Goal: Transaction & Acquisition: Obtain resource

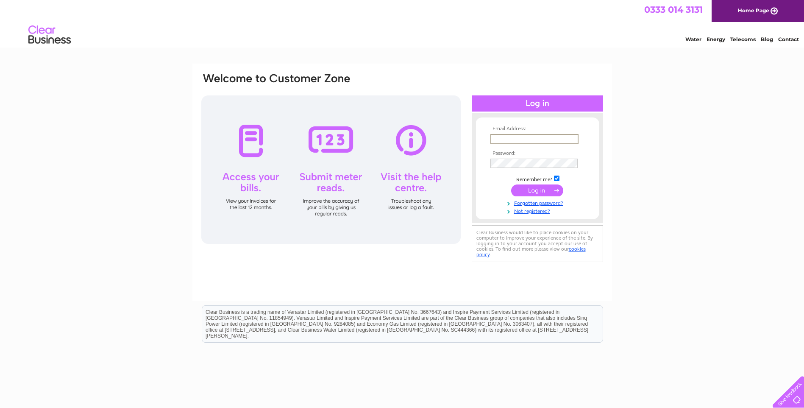
click at [512, 136] on input "text" at bounding box center [534, 139] width 88 height 10
paste input "emma.walker@klondyke.co.uk"
type input "emma.walker@klondyke.co.uk"
click at [511, 184] on input "submit" at bounding box center [537, 190] width 52 height 12
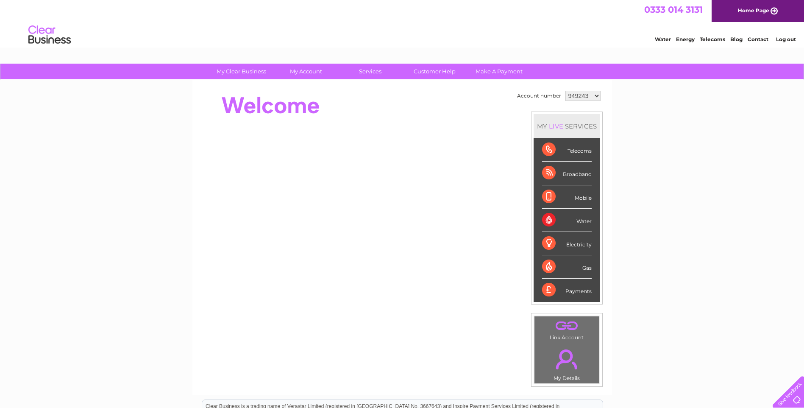
click at [594, 97] on select "949243 949244 949245 952329 958618 958619 992712 1106274" at bounding box center [582, 96] width 35 height 10
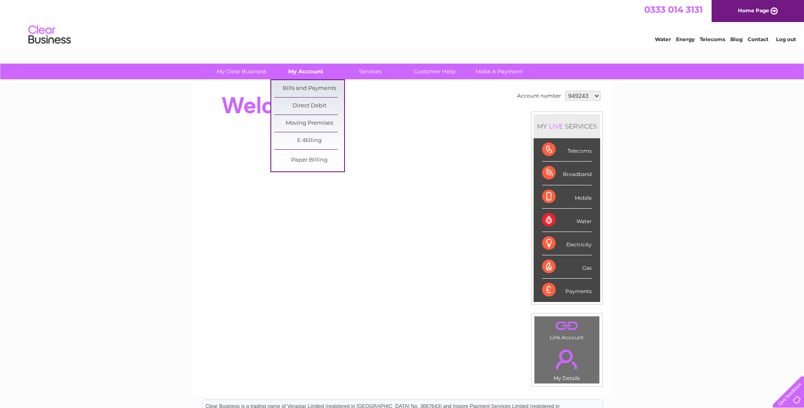
click at [308, 75] on link "My Account" at bounding box center [306, 72] width 70 height 16
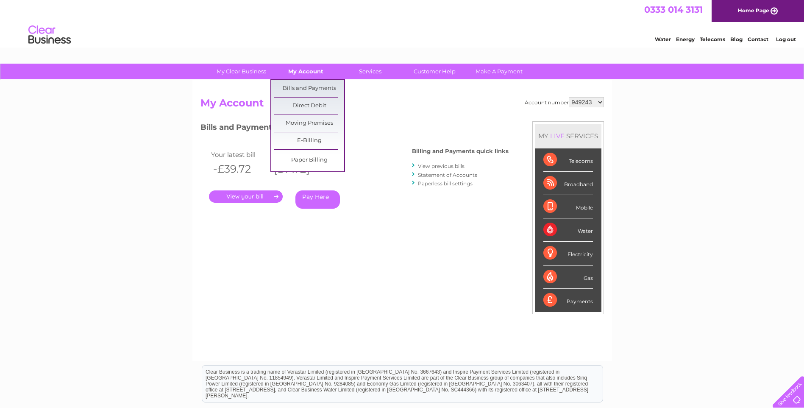
click at [318, 72] on link "My Account" at bounding box center [306, 72] width 70 height 16
click at [320, 80] on ul "Bills and Payments Direct Debit Moving Premises E-Billing Paper Billing" at bounding box center [307, 125] width 75 height 93
click at [320, 86] on link "Bills and Payments" at bounding box center [309, 88] width 70 height 17
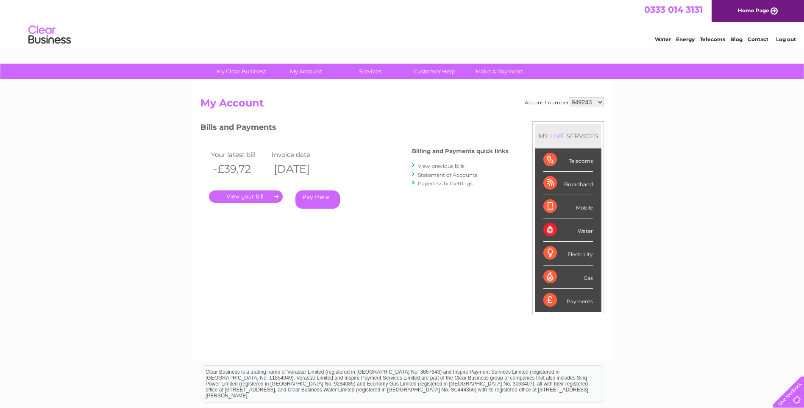
click at [598, 106] on select "949243 949244 949245 952329 958618 958619 992712 1106274" at bounding box center [586, 102] width 35 height 10
select select "949245"
click at [569, 97] on select "949243 949244 949245 952329 958618 958619 992712 1106274" at bounding box center [586, 102] width 35 height 10
click at [260, 197] on link "." at bounding box center [246, 196] width 74 height 12
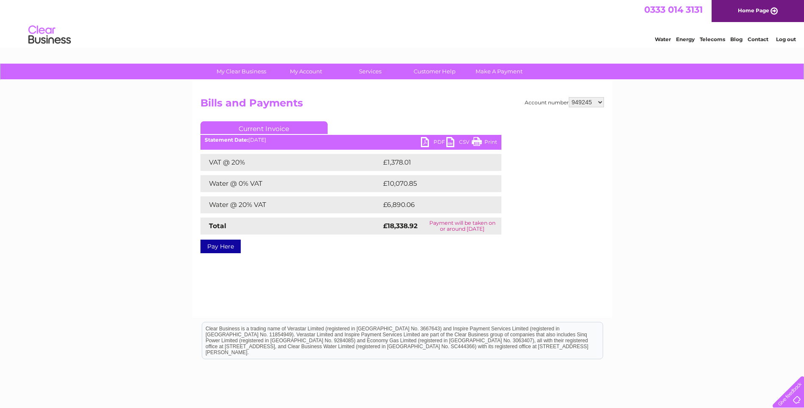
click at [424, 141] on link "PDF" at bounding box center [433, 143] width 25 height 12
click at [706, 172] on div "My Clear Business Login Details My Details My Preferences Link Account My Accou…" at bounding box center [402, 263] width 804 height 399
